Goal: Transaction & Acquisition: Purchase product/service

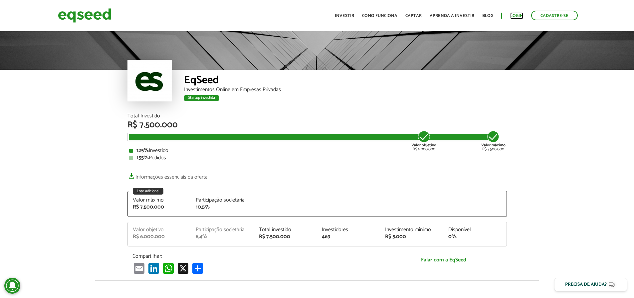
click at [516, 15] on link "Login" at bounding box center [516, 16] width 13 height 4
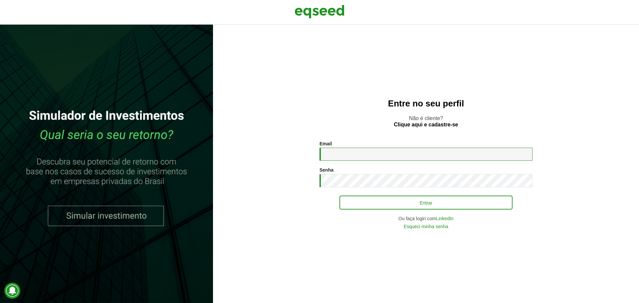
type input "**********"
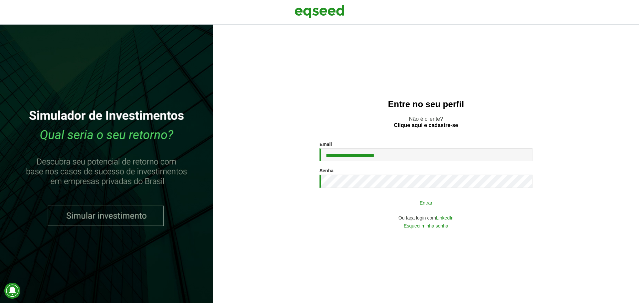
click at [417, 198] on button "Entrar" at bounding box center [425, 202] width 173 height 13
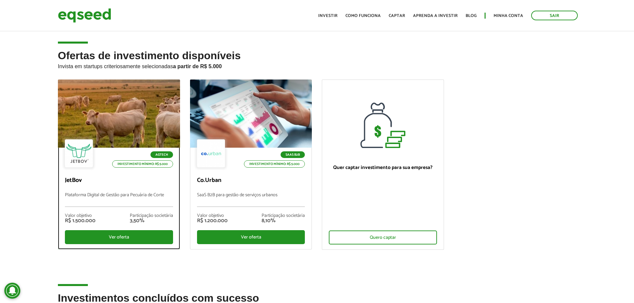
click at [109, 127] on div at bounding box center [119, 114] width 146 height 82
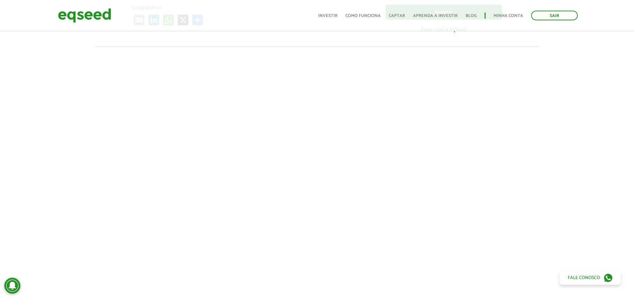
scroll to position [28, 0]
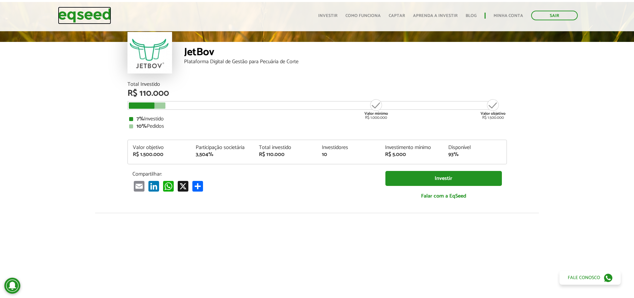
click at [65, 14] on img at bounding box center [84, 16] width 53 height 18
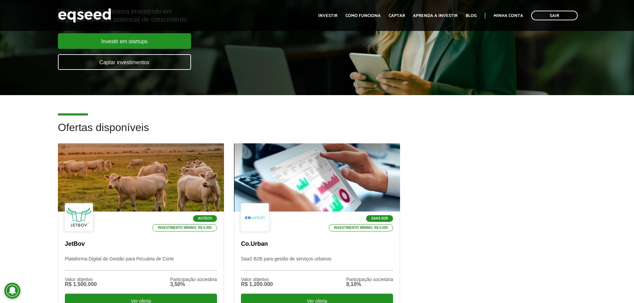
scroll to position [166, 0]
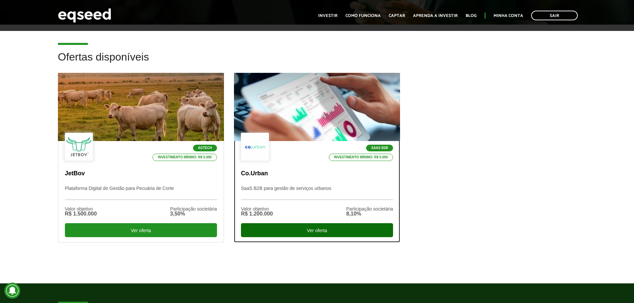
click at [343, 230] on div "Ver oferta" at bounding box center [317, 230] width 152 height 14
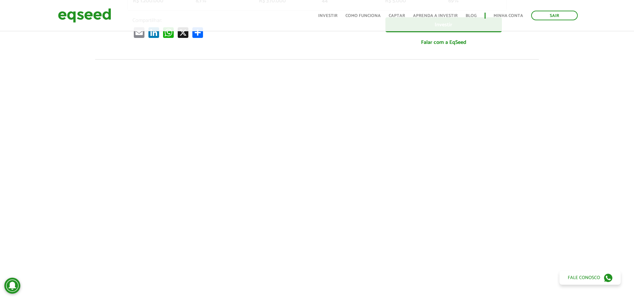
scroll to position [200, 0]
